Goal: Task Accomplishment & Management: Manage account settings

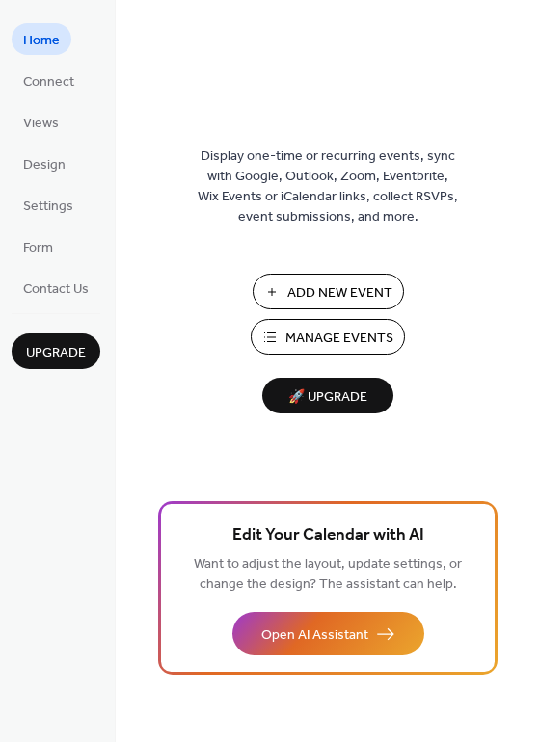
click at [326, 330] on span "Manage Events" at bounding box center [339, 339] width 108 height 20
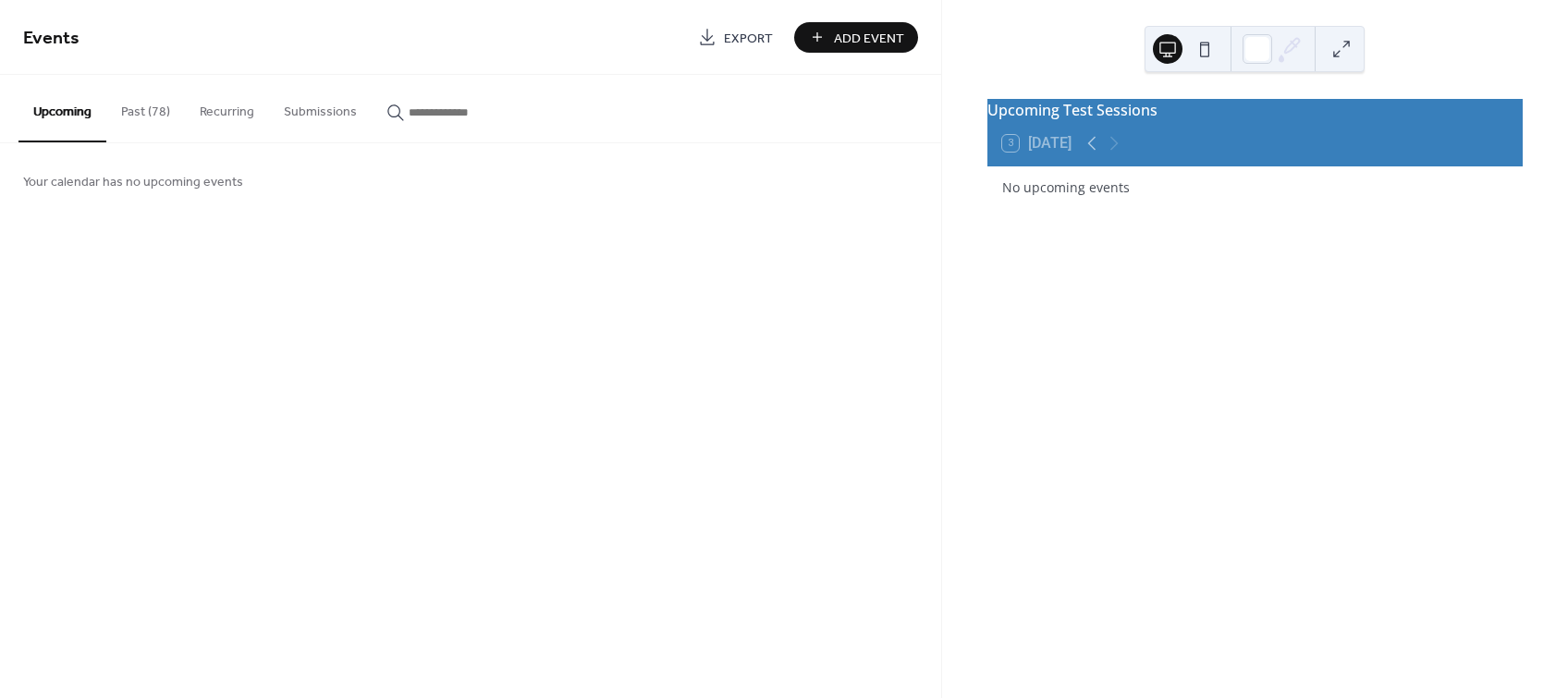
click at [149, 107] on button "Past (78)" at bounding box center [146, 107] width 79 height 65
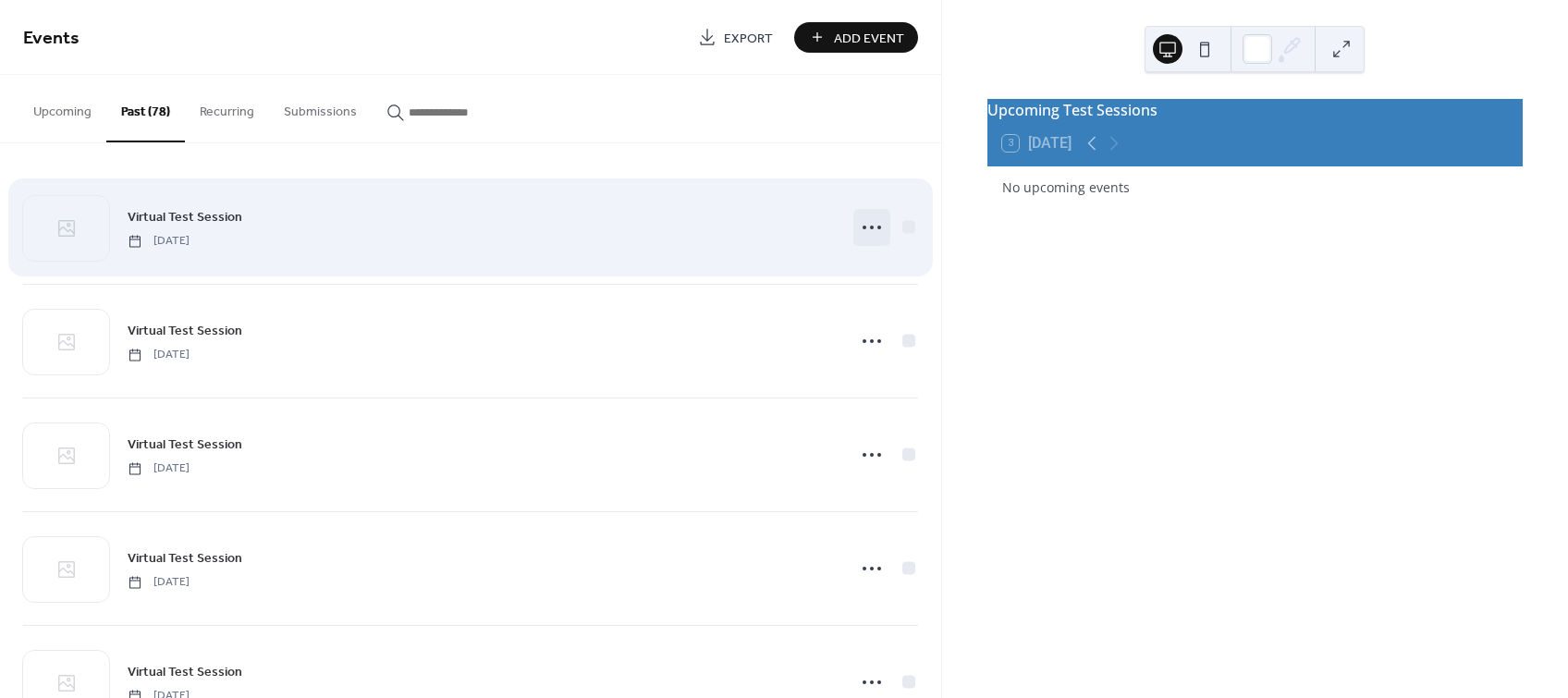
click at [868, 228] on icon at bounding box center [872, 227] width 30 height 30
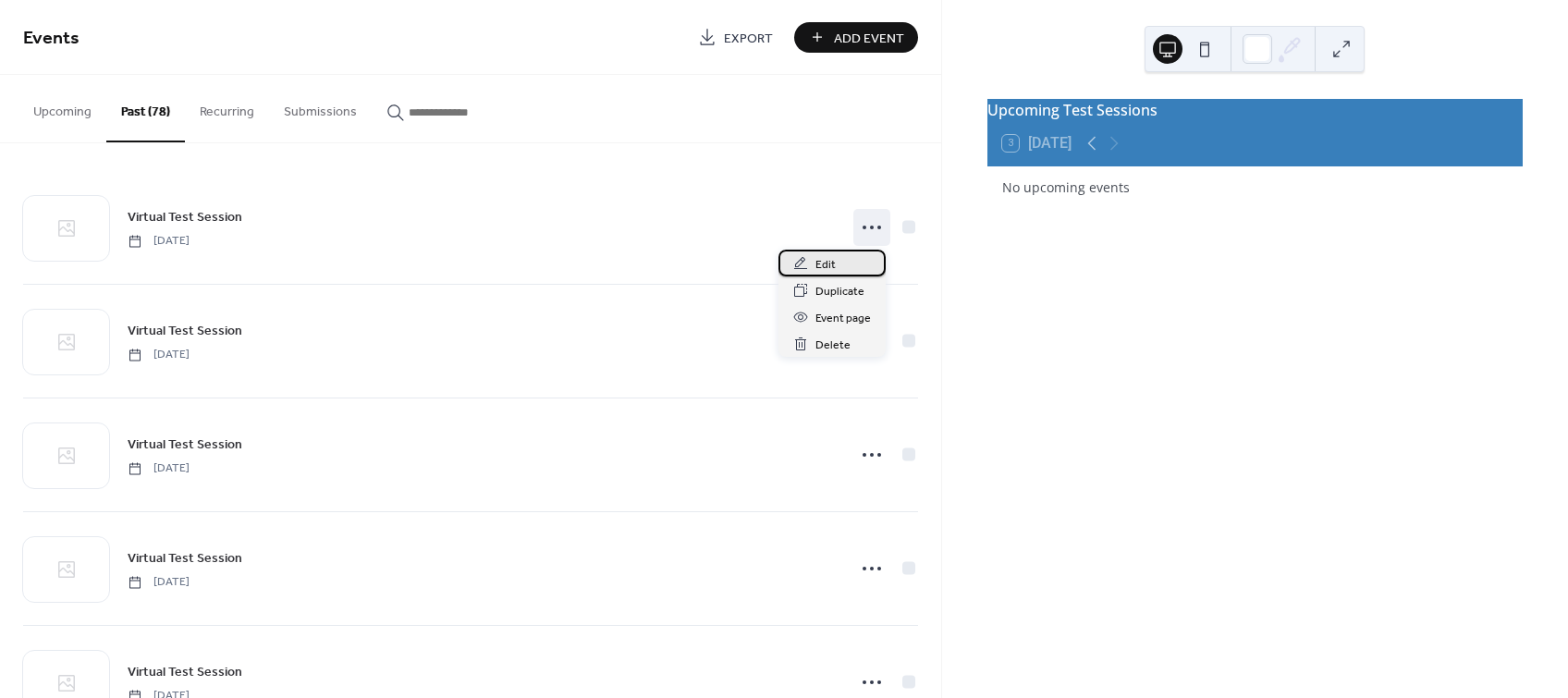
click at [850, 267] on div "Edit" at bounding box center [832, 263] width 107 height 27
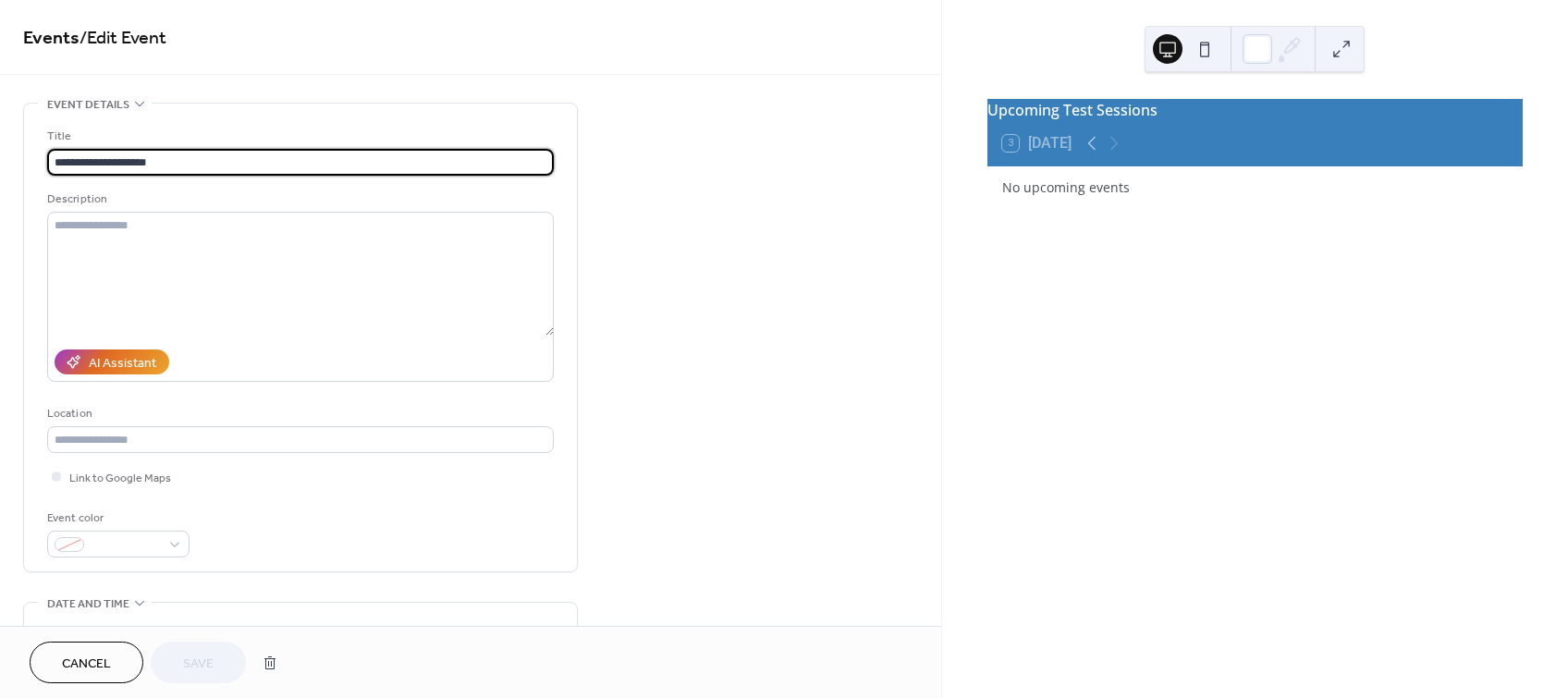
scroll to position [614, 0]
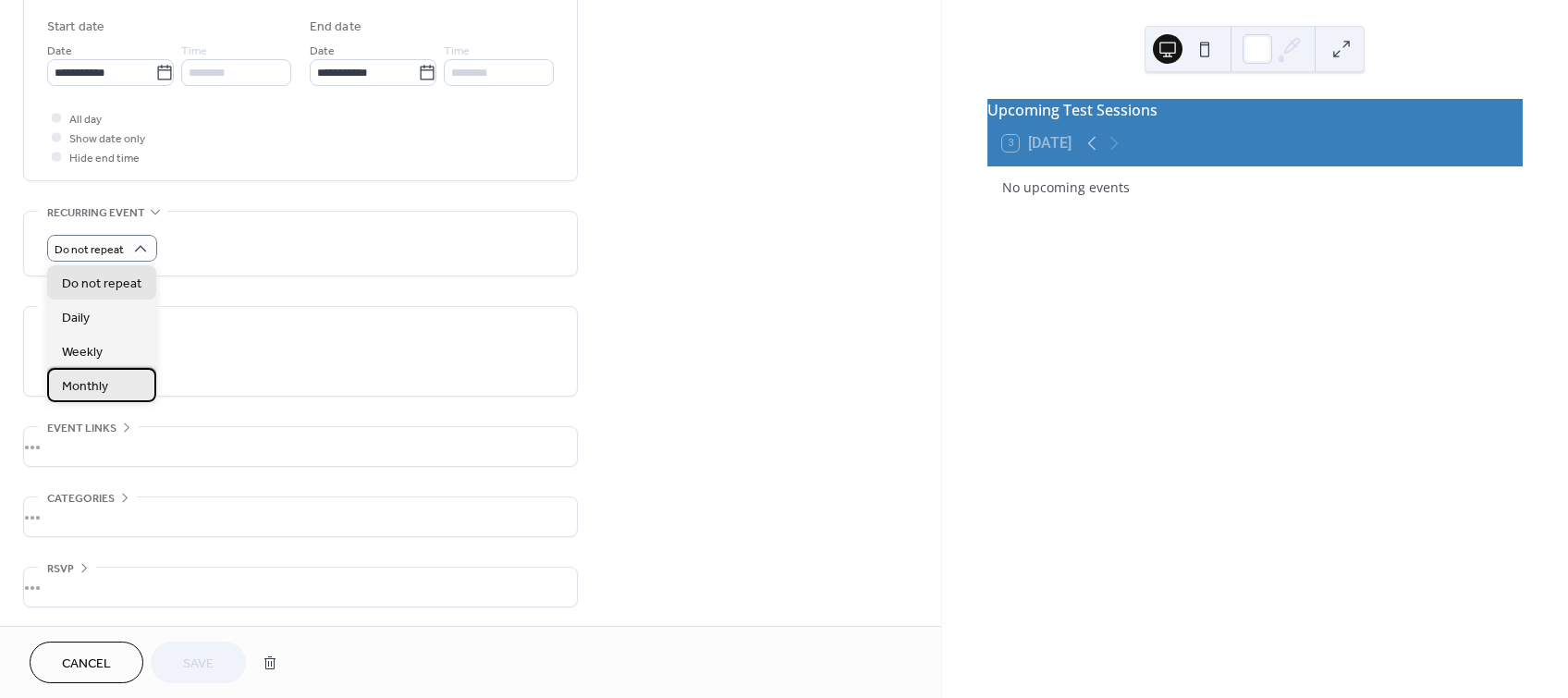
click at [124, 385] on div "Monthly" at bounding box center [102, 385] width 109 height 35
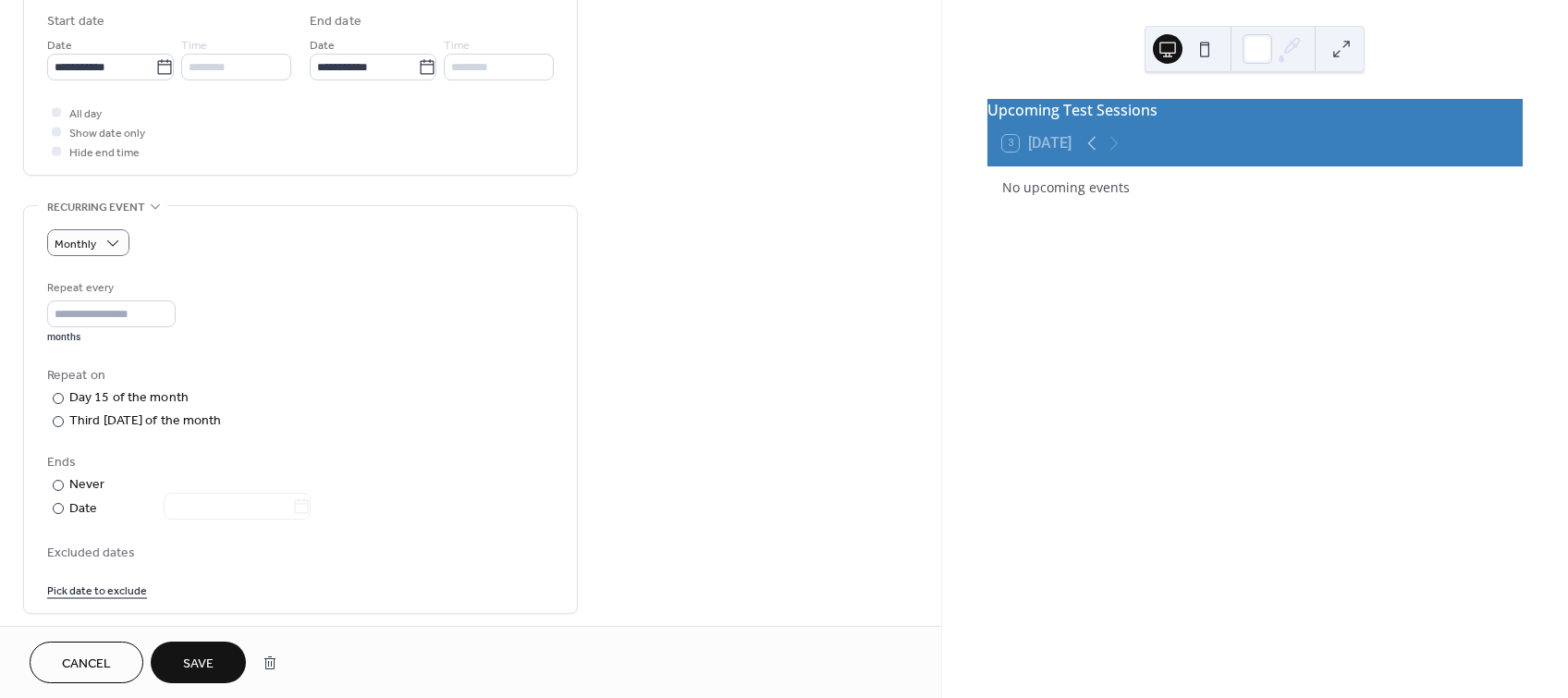
scroll to position [777, 0]
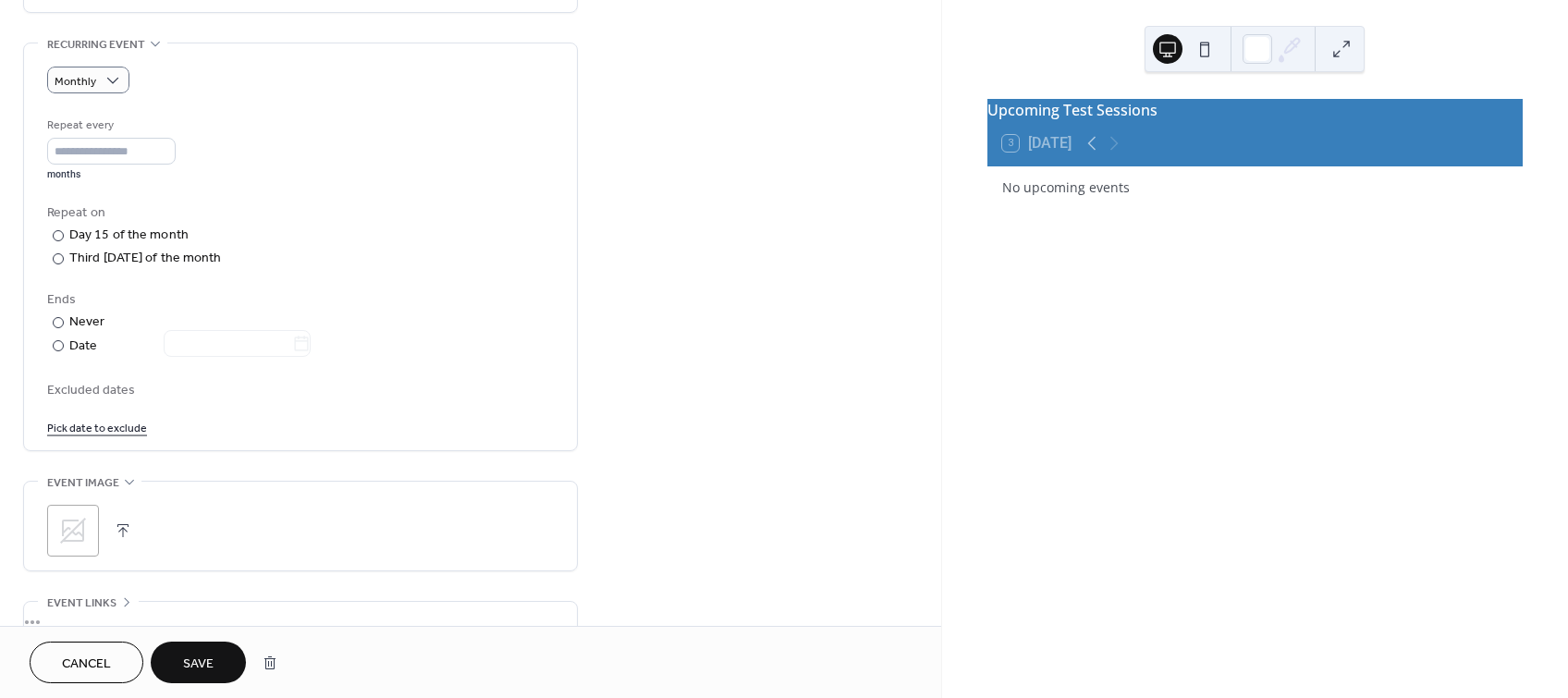
click at [200, 662] on span "Save" at bounding box center [199, 663] width 31 height 19
